Goal: Task Accomplishment & Management: Complete application form

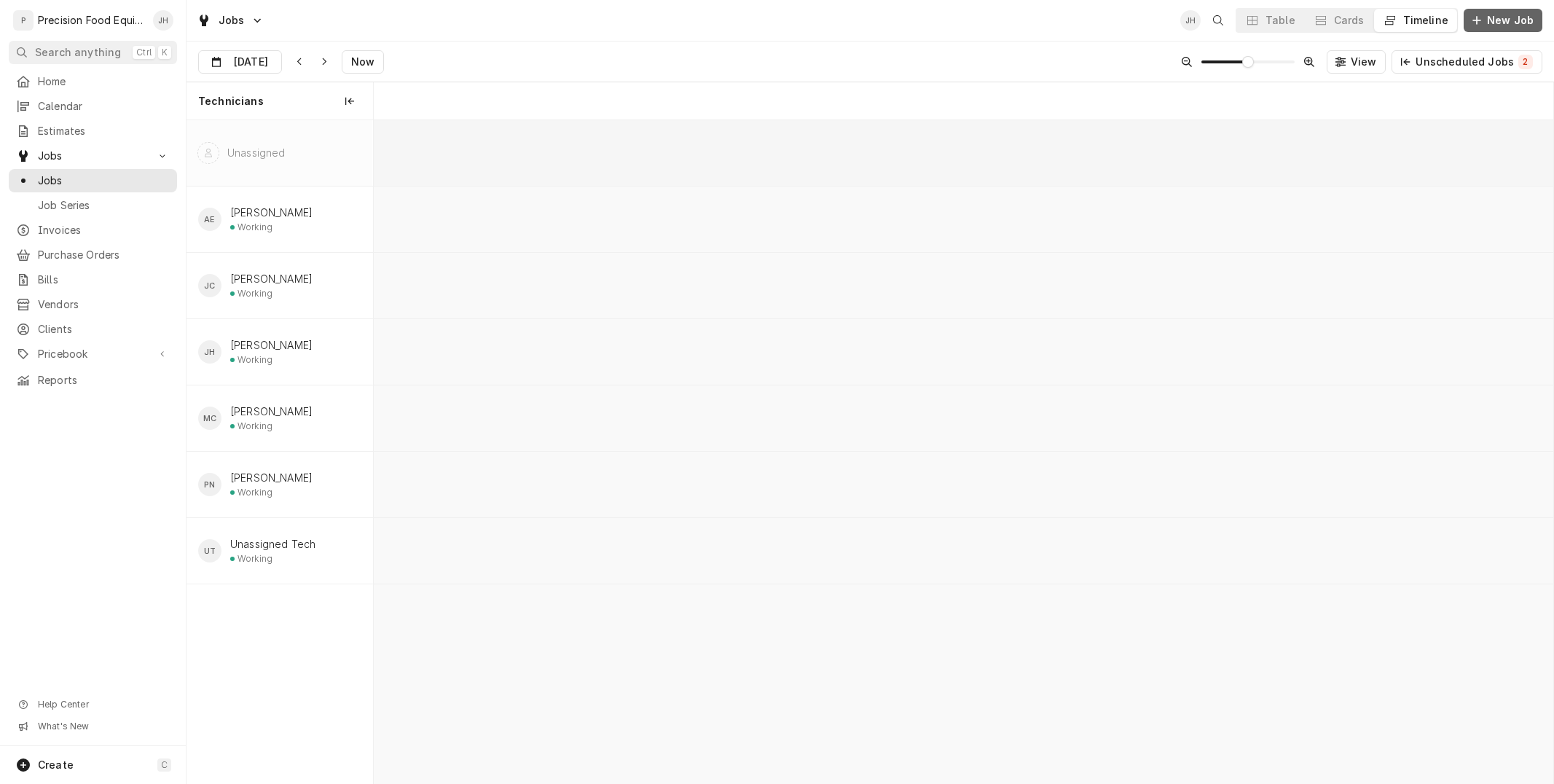
click at [1518, 19] on span "New Job" at bounding box center [1511, 20] width 52 height 15
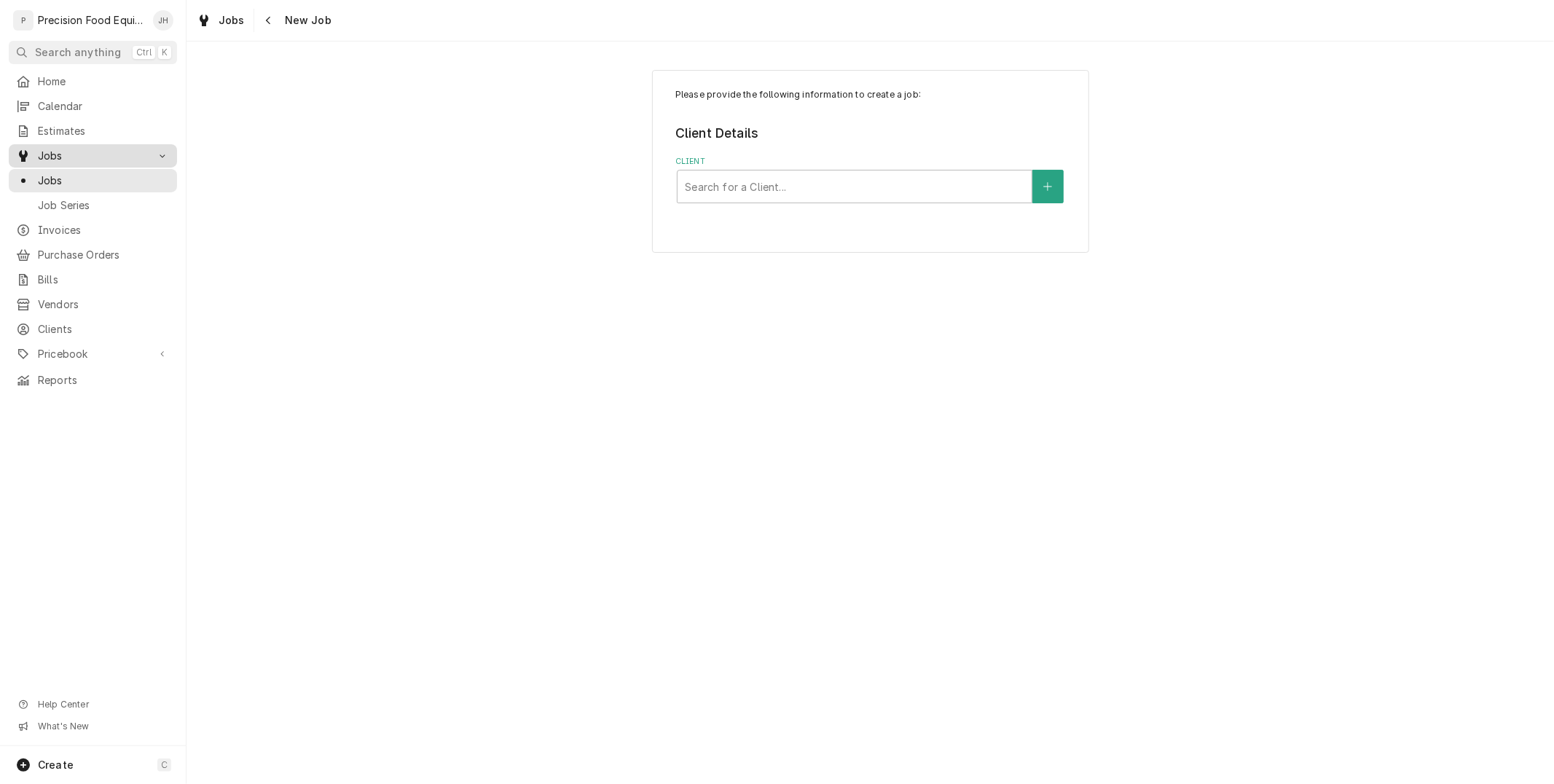
click at [67, 150] on span "Jobs" at bounding box center [93, 156] width 110 height 15
click at [271, 23] on div "Navigate back" at bounding box center [269, 20] width 15 height 15
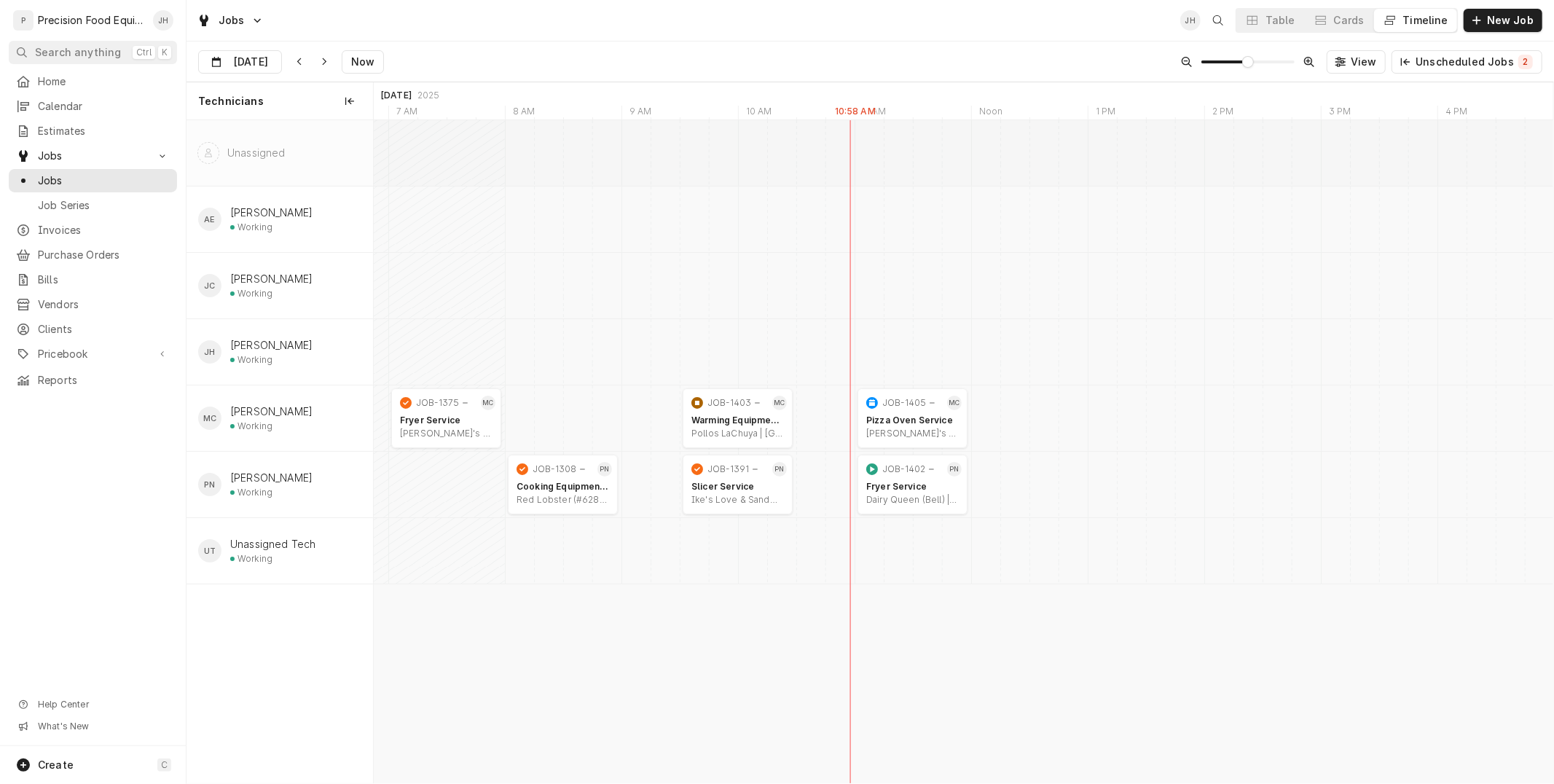
scroll to position [0, 23393]
